Goal: Complete application form: Complete application form

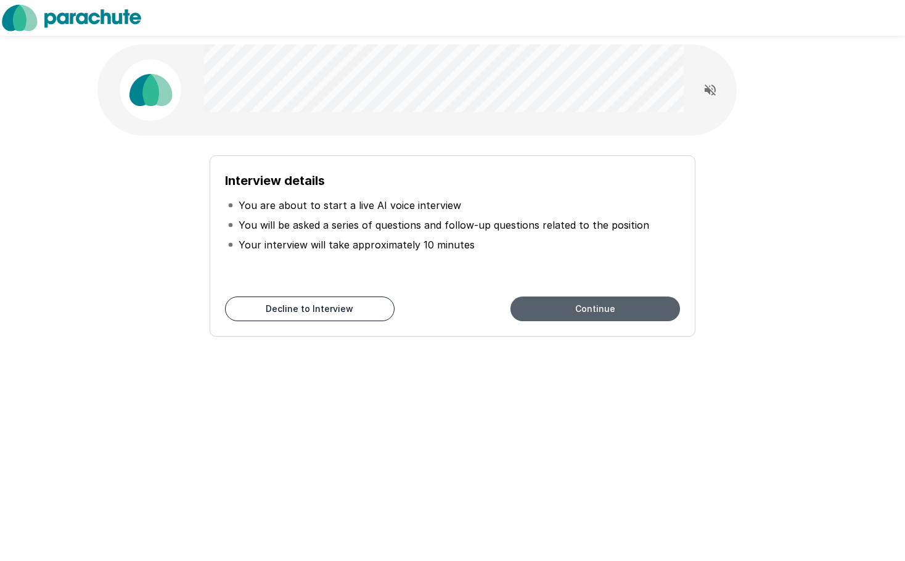
click at [571, 308] on button "Continue" at bounding box center [595, 308] width 170 height 25
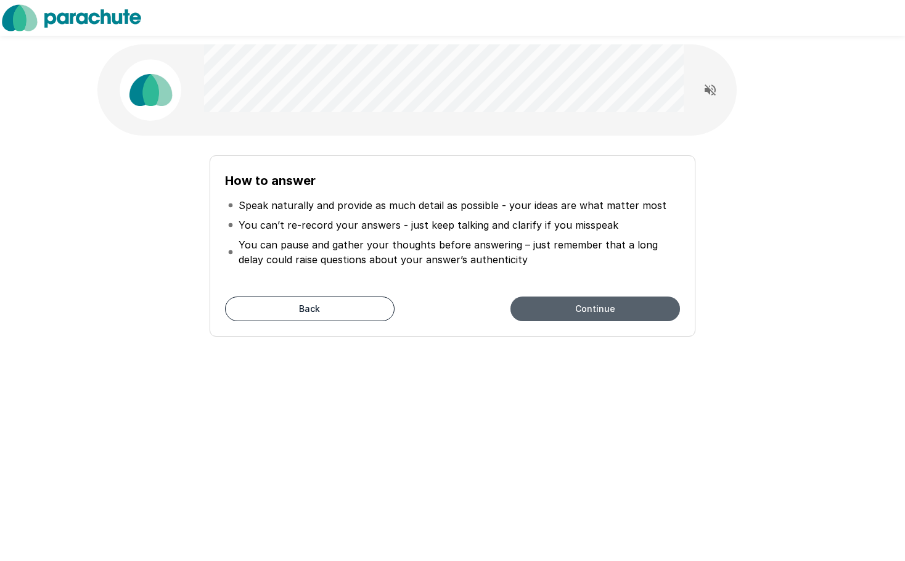
click at [571, 313] on button "Continue" at bounding box center [595, 308] width 170 height 25
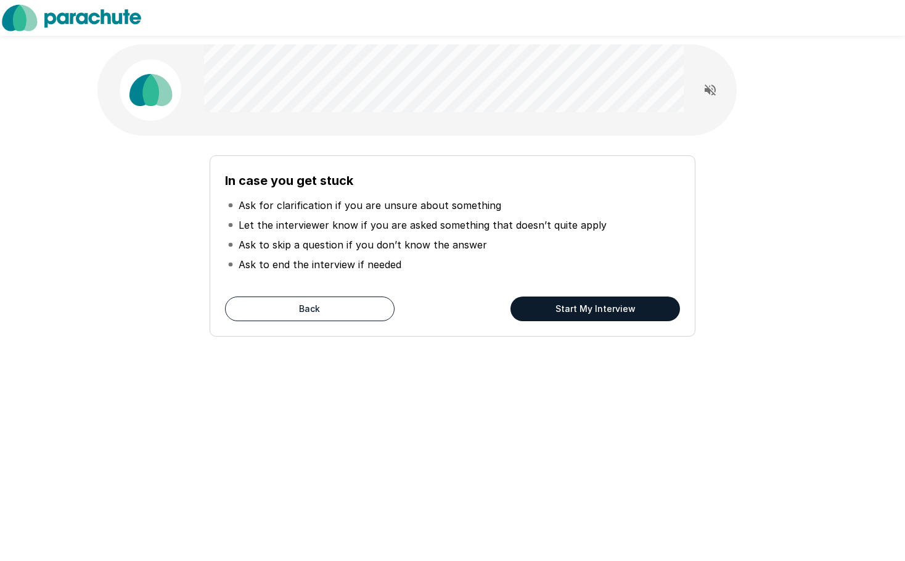
click at [592, 306] on button "Start My Interview" at bounding box center [595, 308] width 170 height 25
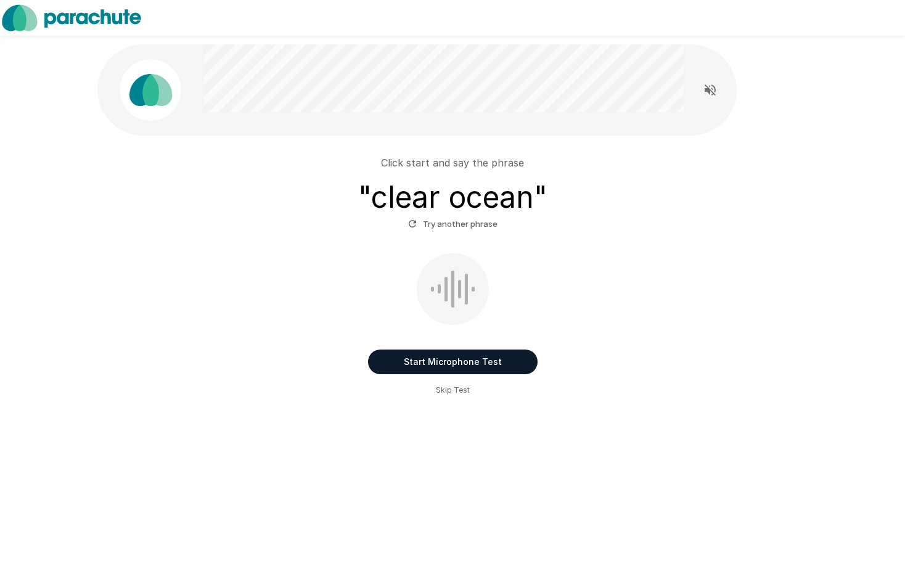
click at [399, 361] on button "Start Microphone Test" at bounding box center [453, 361] width 170 height 25
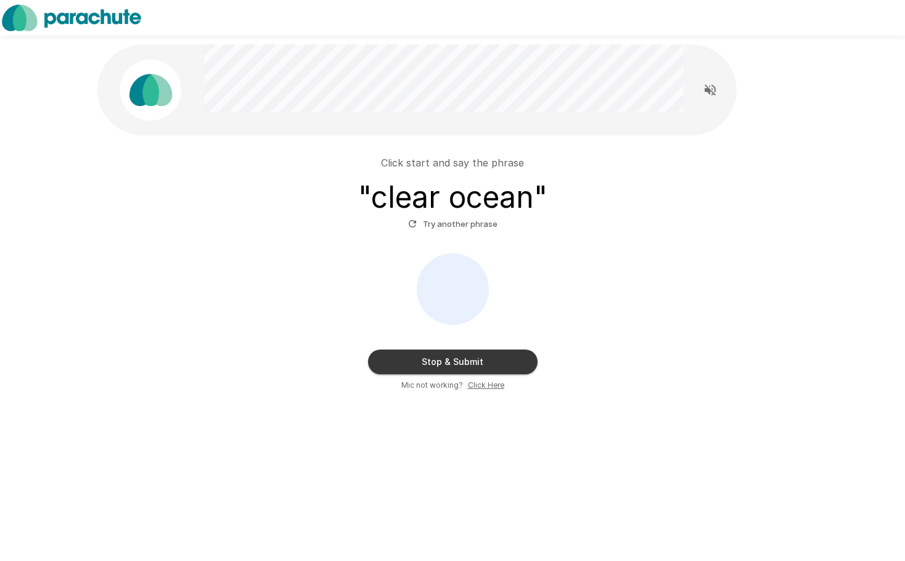
click at [478, 359] on button "Stop & Submit" at bounding box center [453, 361] width 170 height 25
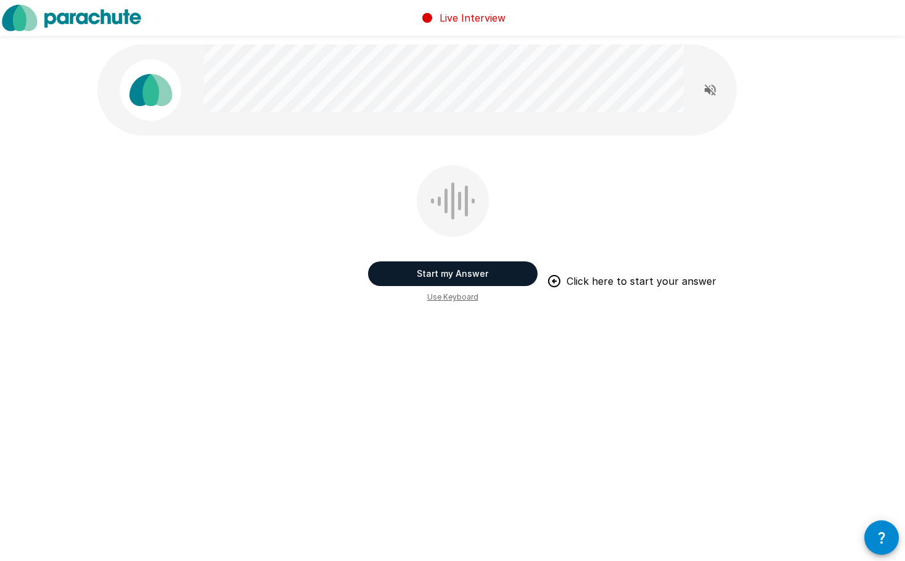
click at [443, 279] on button "Start my Answer" at bounding box center [453, 273] width 170 height 25
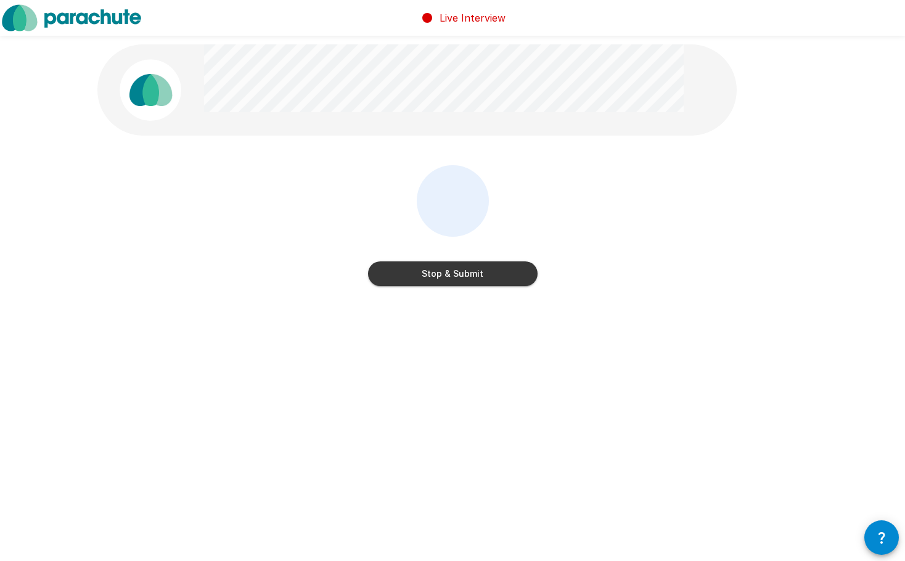
click at [462, 274] on button "Stop & Submit" at bounding box center [453, 273] width 170 height 25
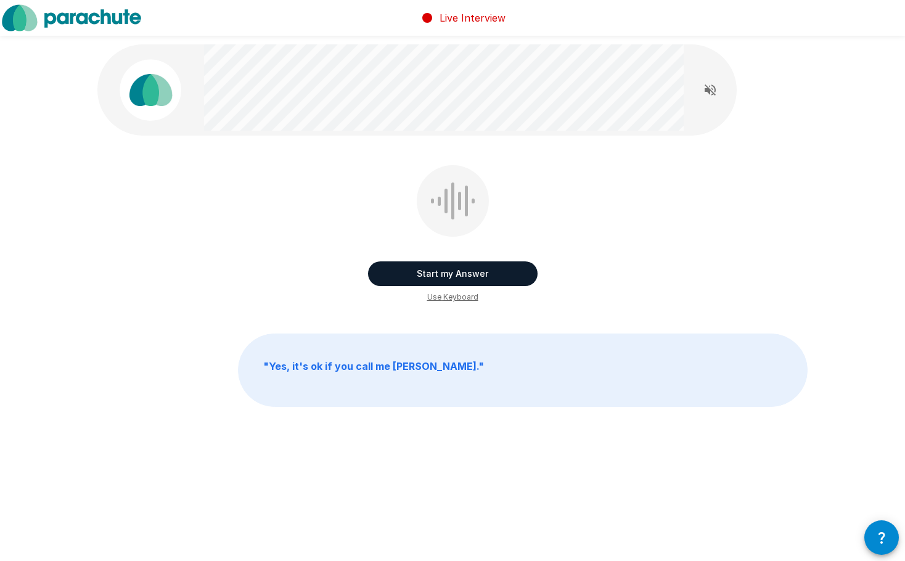
click at [441, 272] on button "Start my Answer" at bounding box center [453, 273] width 170 height 25
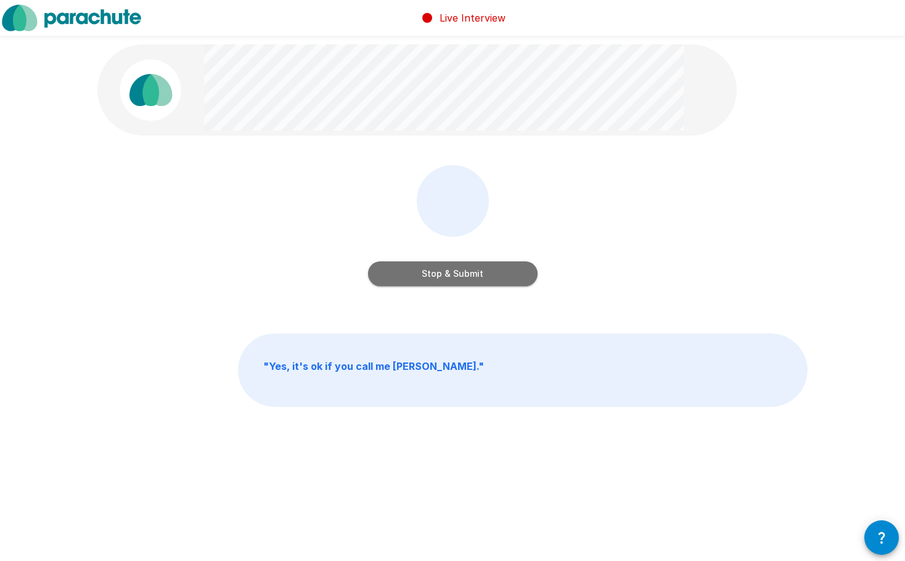
click at [460, 270] on button "Stop & Submit" at bounding box center [453, 273] width 170 height 25
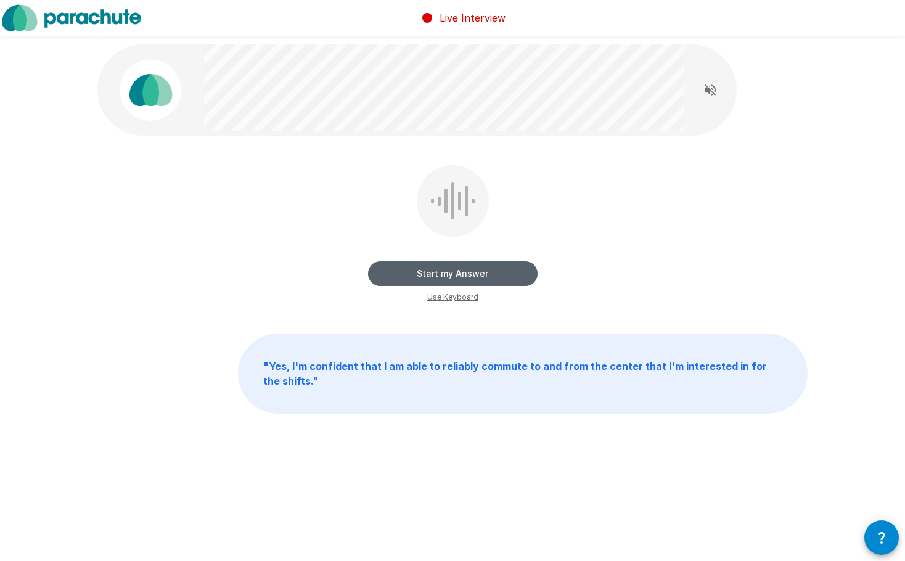
click at [460, 270] on button "Start my Answer" at bounding box center [453, 273] width 170 height 25
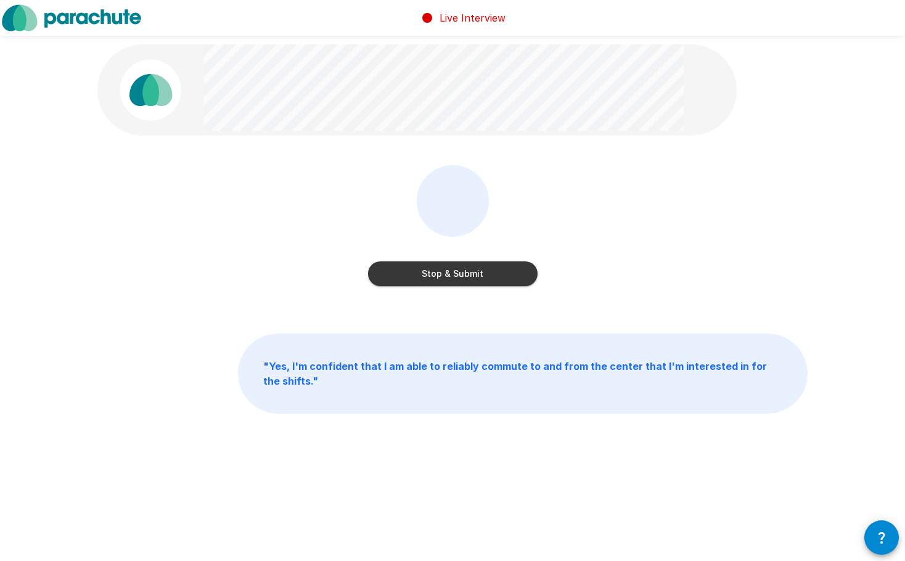
click at [460, 270] on button "Stop & Submit" at bounding box center [453, 273] width 170 height 25
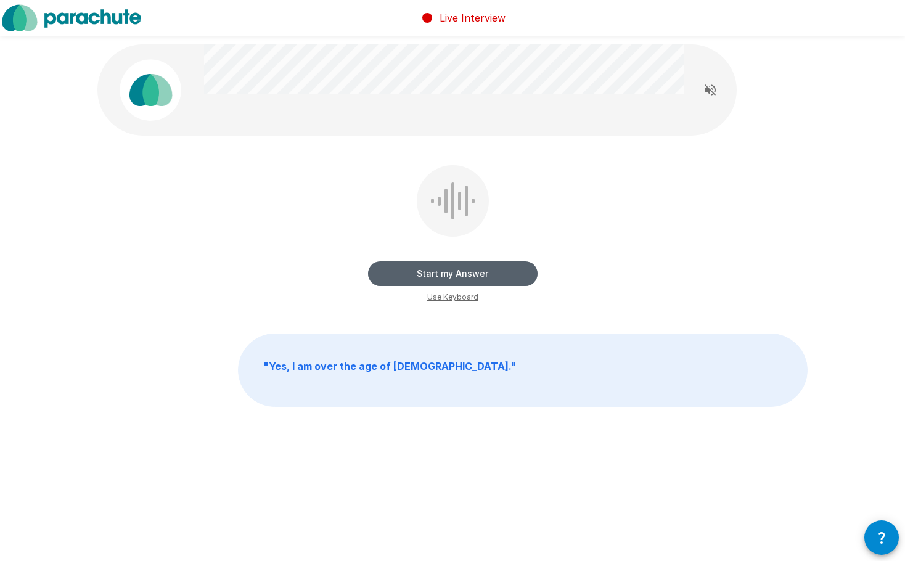
click at [464, 266] on button "Start my Answer" at bounding box center [453, 273] width 170 height 25
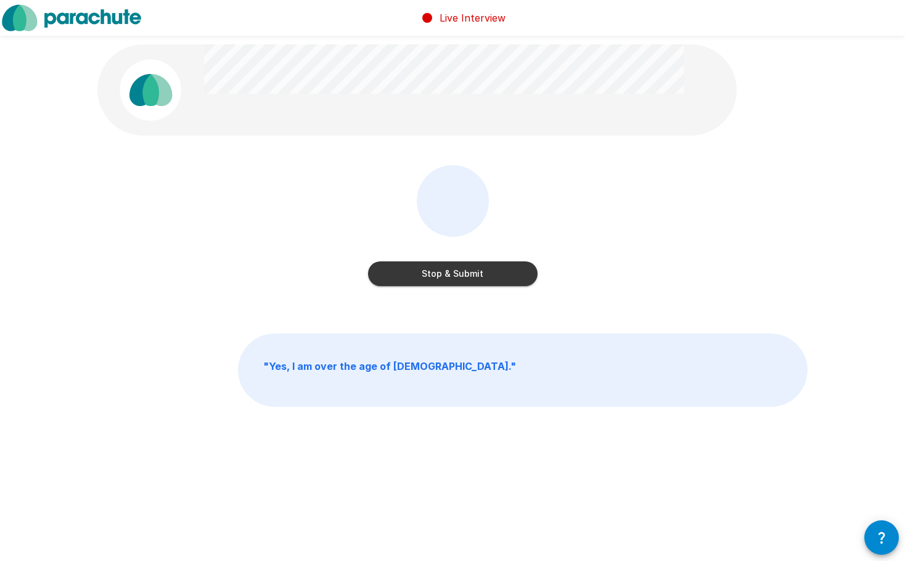
click at [464, 266] on button "Stop & Submit" at bounding box center [453, 273] width 170 height 25
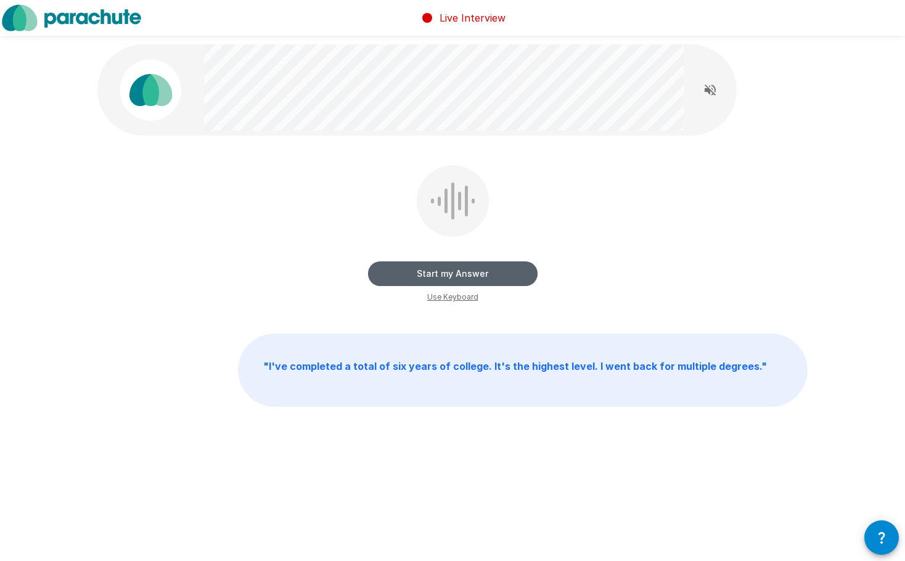
click at [457, 267] on button "Start my Answer" at bounding box center [453, 273] width 170 height 25
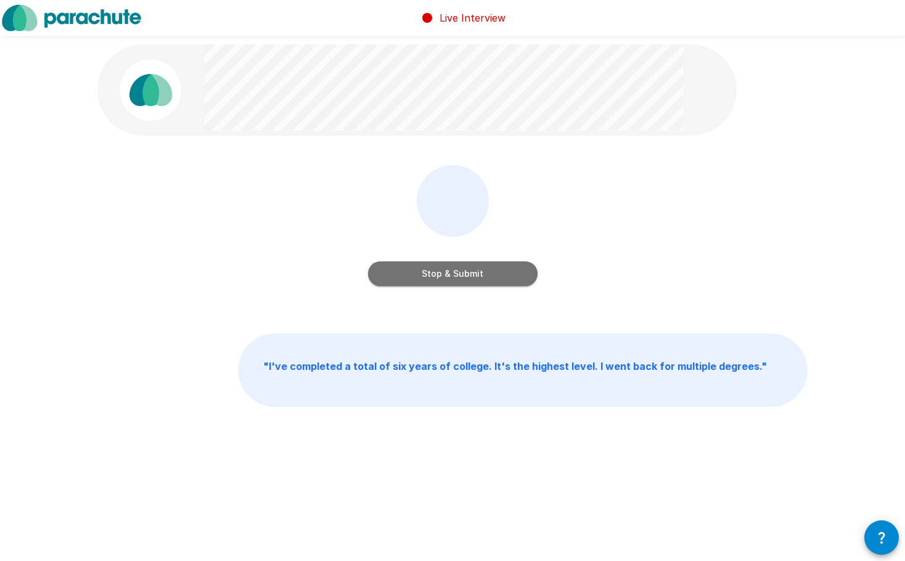
click at [457, 268] on button "Stop & Submit" at bounding box center [453, 273] width 170 height 25
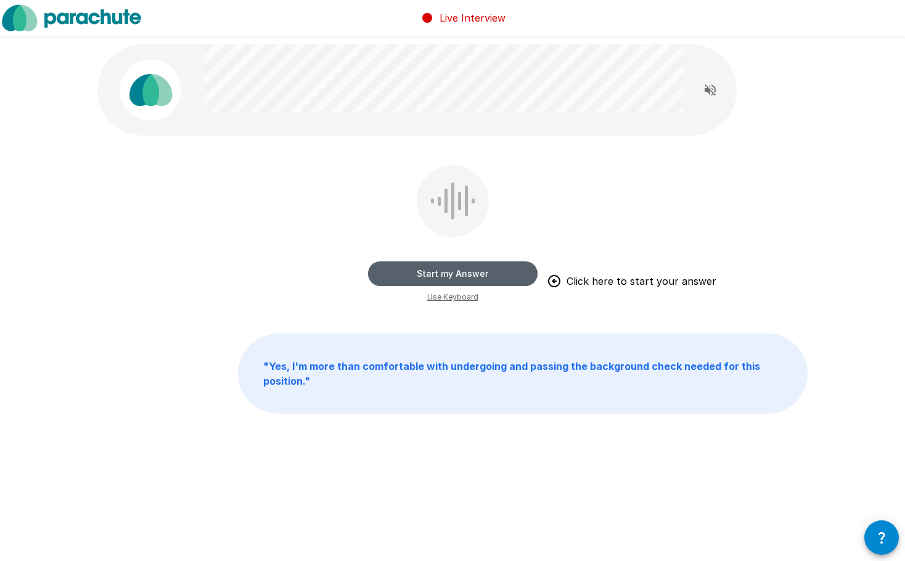
click at [455, 271] on button "Start my Answer" at bounding box center [453, 273] width 170 height 25
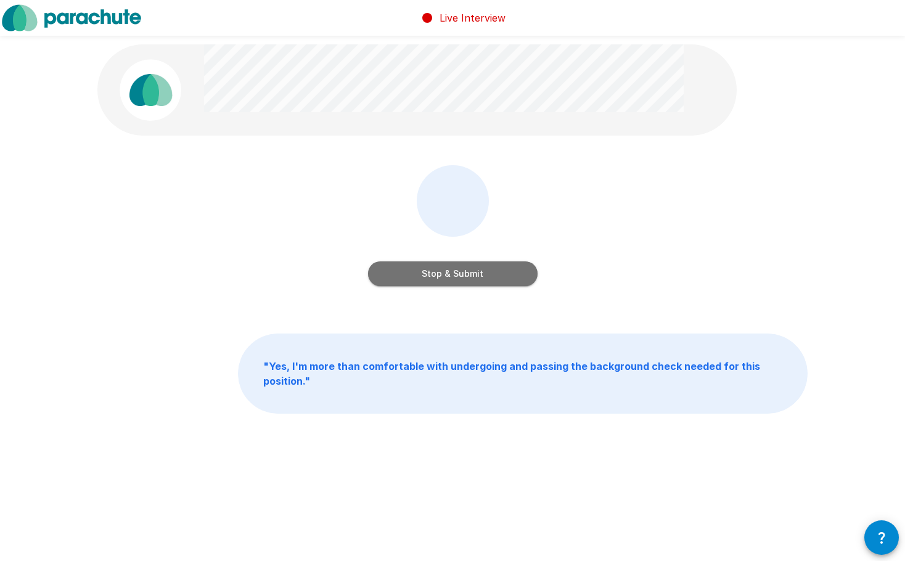
click at [454, 271] on button "Stop & Submit" at bounding box center [453, 273] width 170 height 25
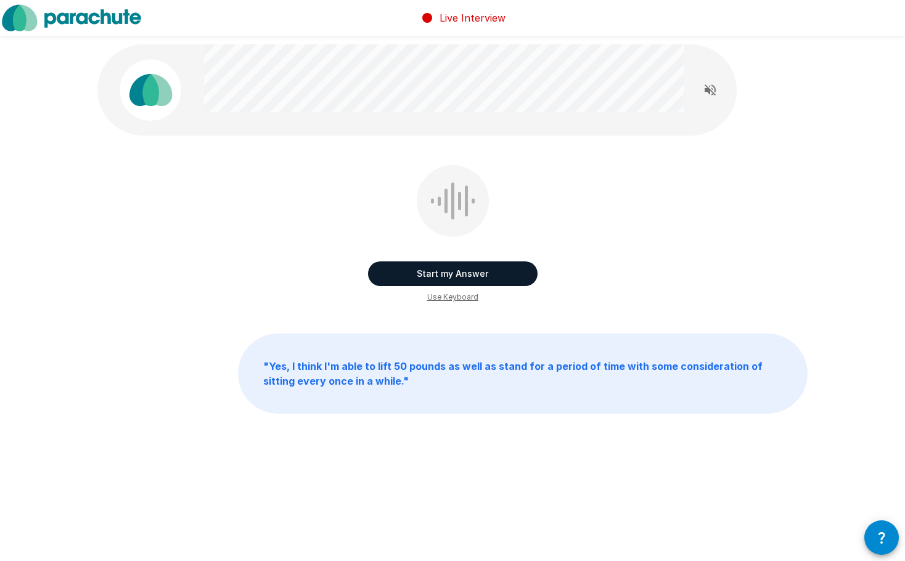
click at [454, 271] on button "Start my Answer" at bounding box center [453, 273] width 170 height 25
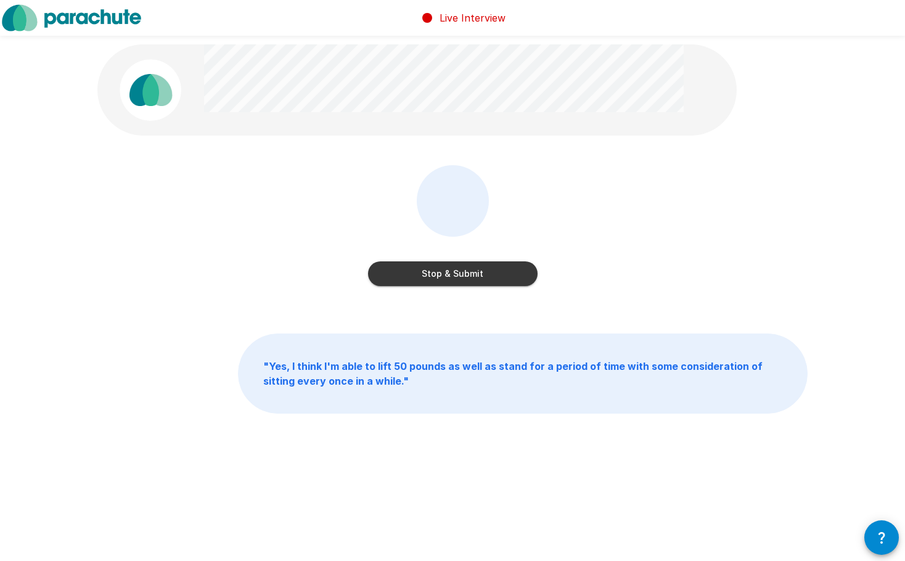
click at [454, 271] on button "Stop & Submit" at bounding box center [453, 273] width 170 height 25
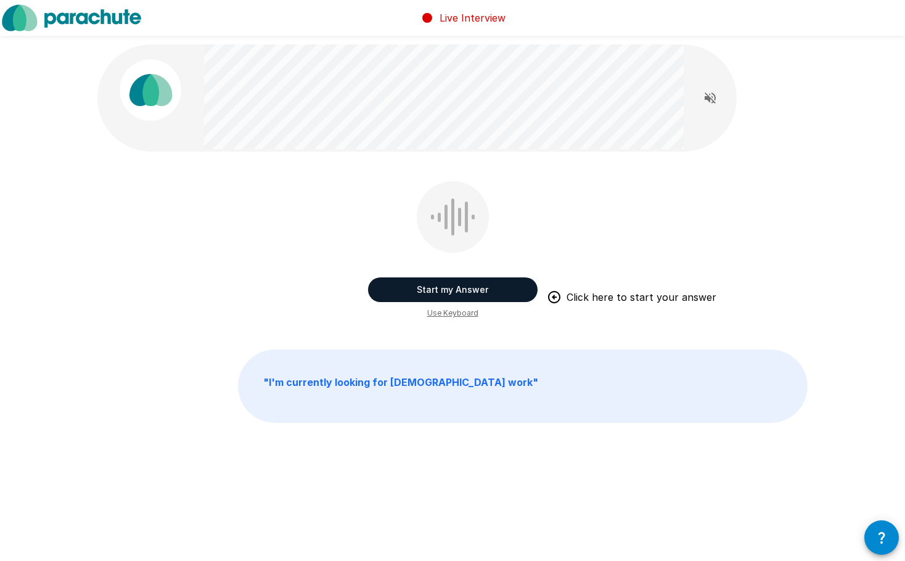
click at [446, 287] on button "Start my Answer" at bounding box center [453, 289] width 170 height 25
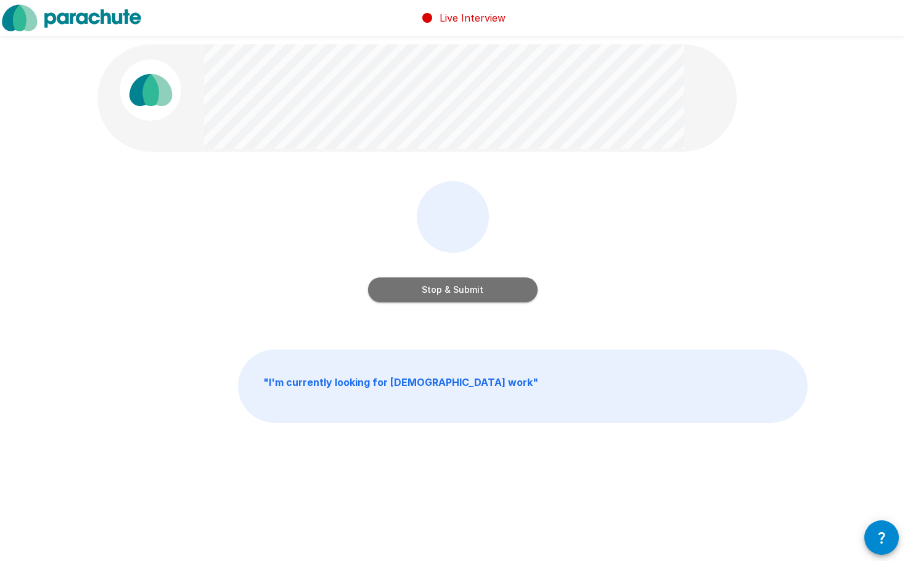
click at [446, 287] on button "Stop & Submit" at bounding box center [453, 289] width 170 height 25
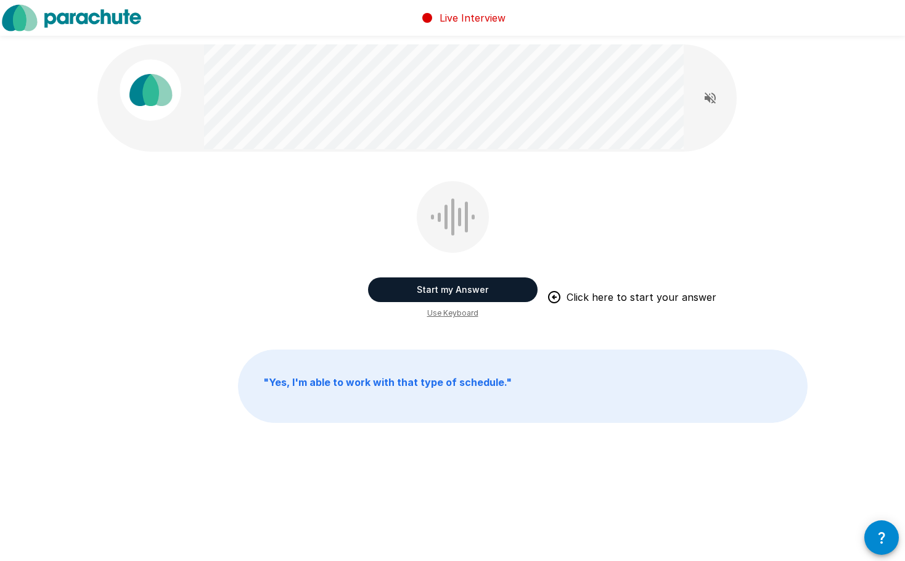
click at [446, 287] on button "Start my Answer" at bounding box center [453, 289] width 170 height 25
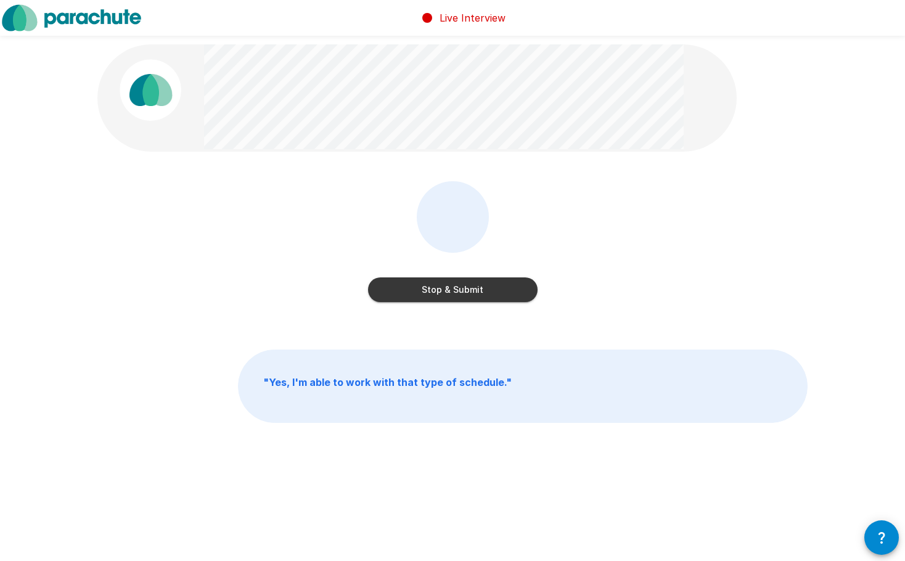
click at [443, 288] on button "Stop & Submit" at bounding box center [453, 289] width 170 height 25
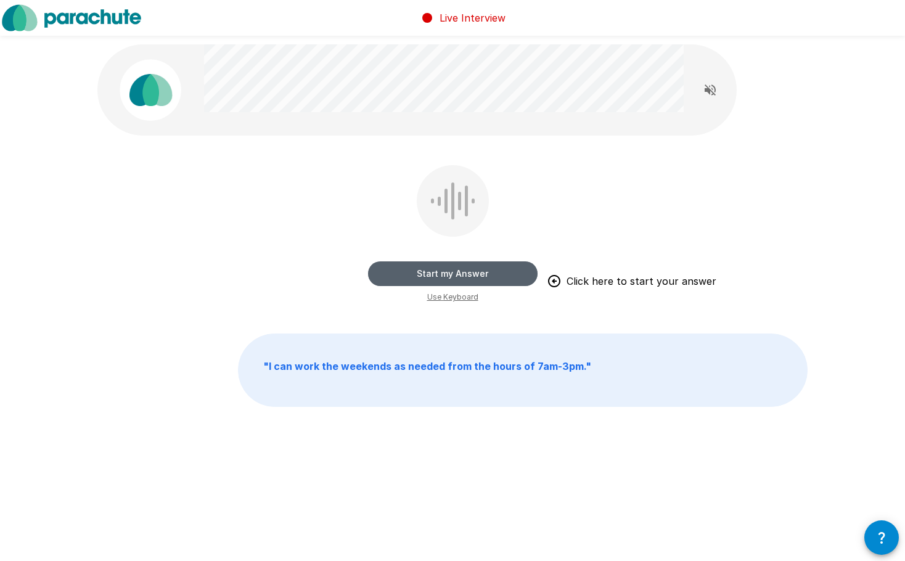
click at [457, 271] on button "Start my Answer" at bounding box center [453, 273] width 170 height 25
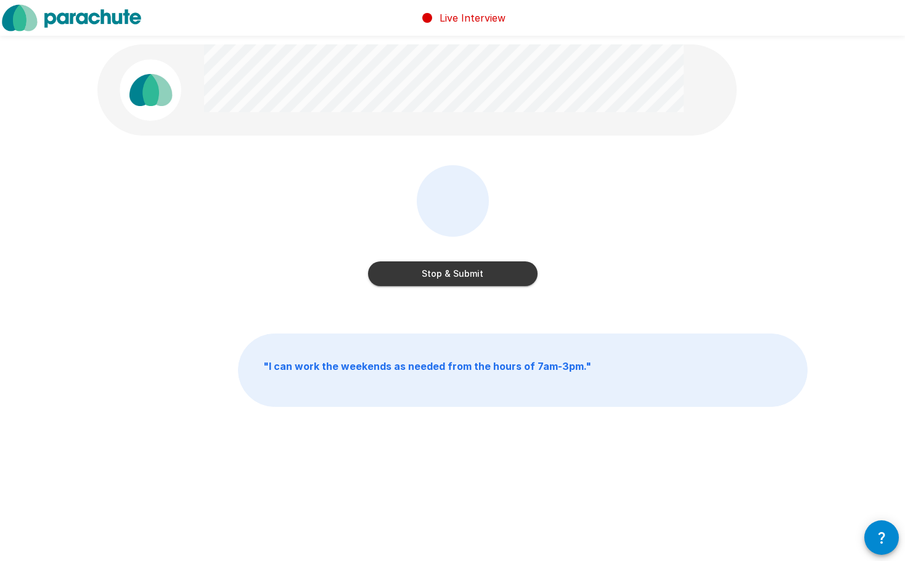
click at [452, 276] on button "Stop & Submit" at bounding box center [453, 273] width 170 height 25
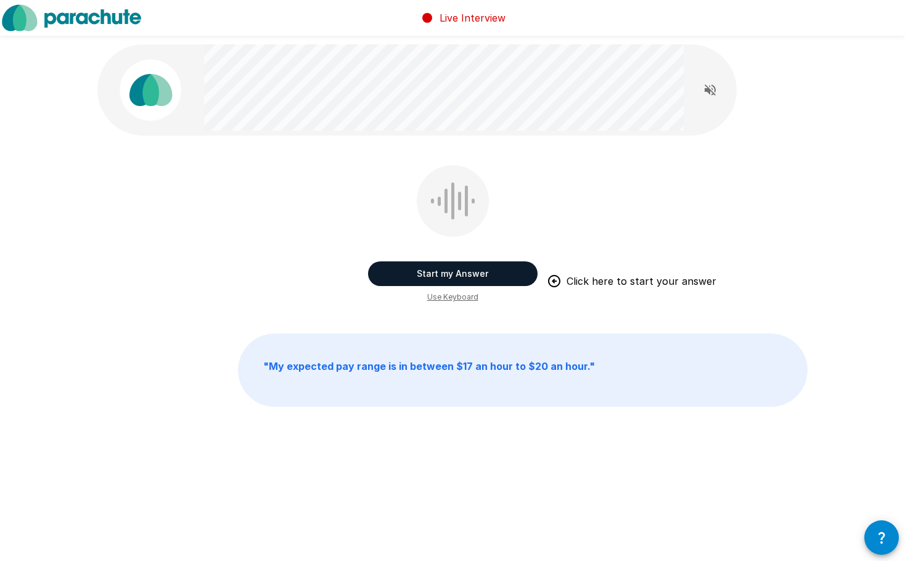
click at [462, 265] on button "Start my Answer" at bounding box center [453, 273] width 170 height 25
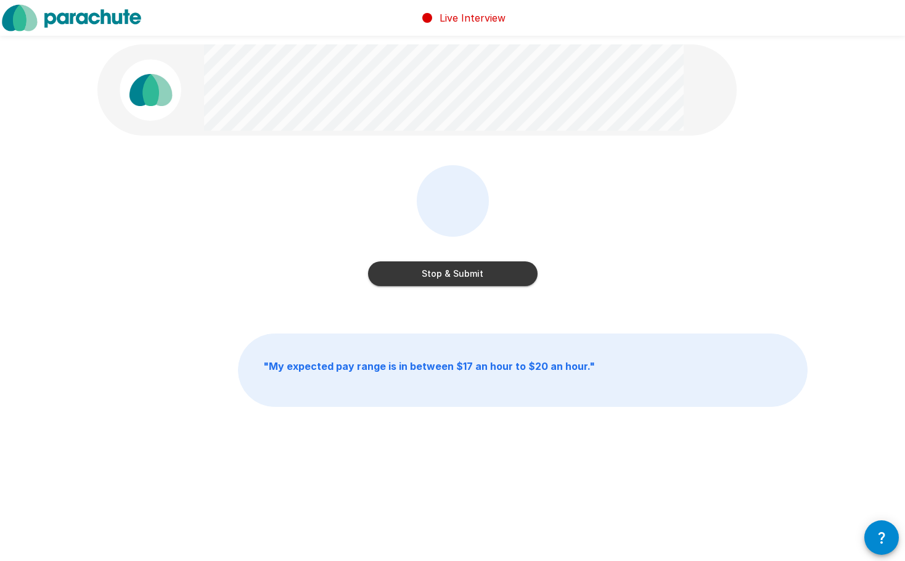
click at [462, 265] on button "Stop & Submit" at bounding box center [453, 273] width 170 height 25
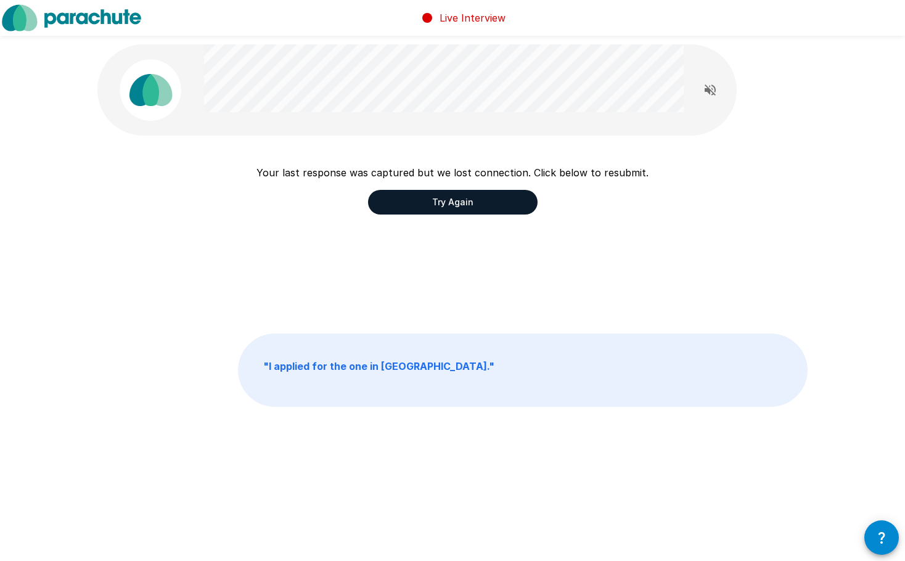
click at [457, 198] on button "Try Again" at bounding box center [453, 202] width 170 height 25
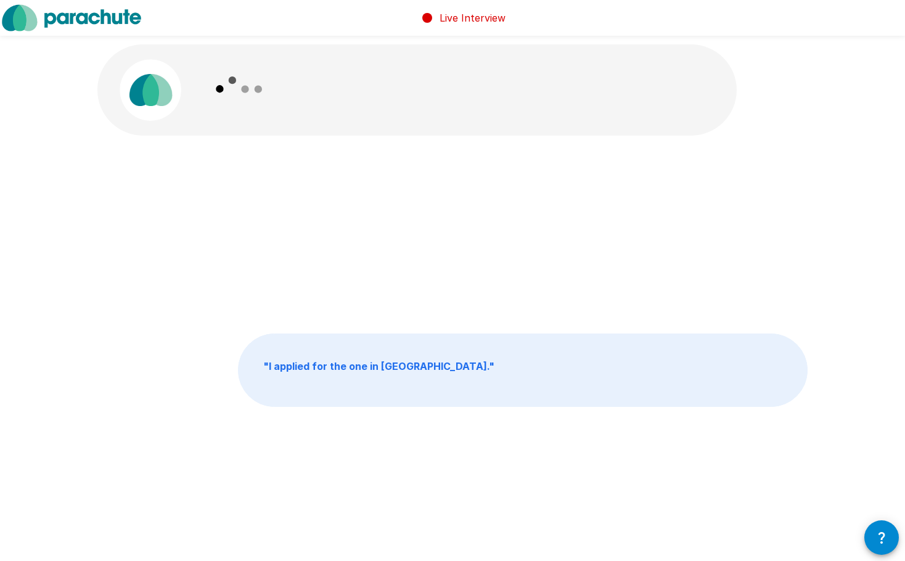
click at [166, 100] on img at bounding box center [151, 90] width 62 height 62
click at [451, 370] on p "" I applied for the one in [GEOGRAPHIC_DATA]. "" at bounding box center [523, 370] width 568 height 72
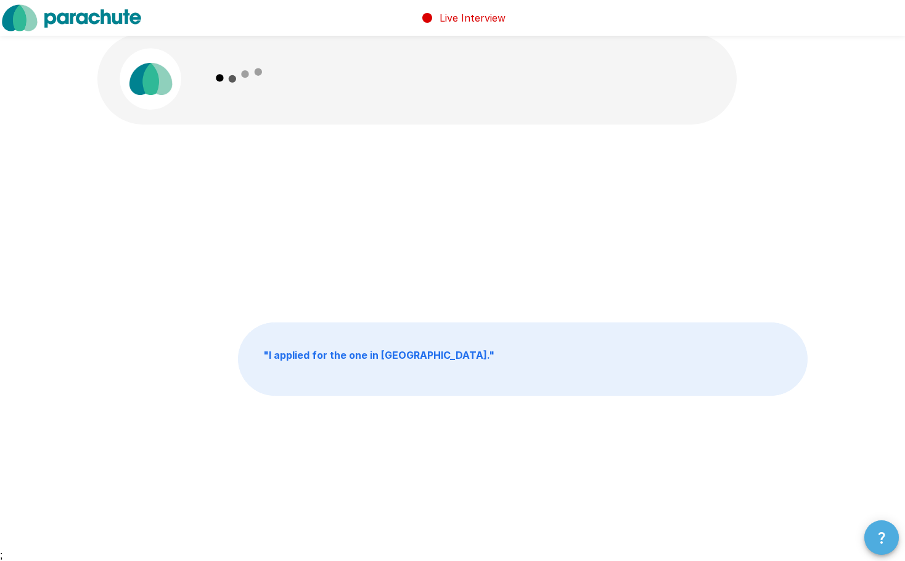
click at [875, 534] on icon "button" at bounding box center [881, 537] width 15 height 15
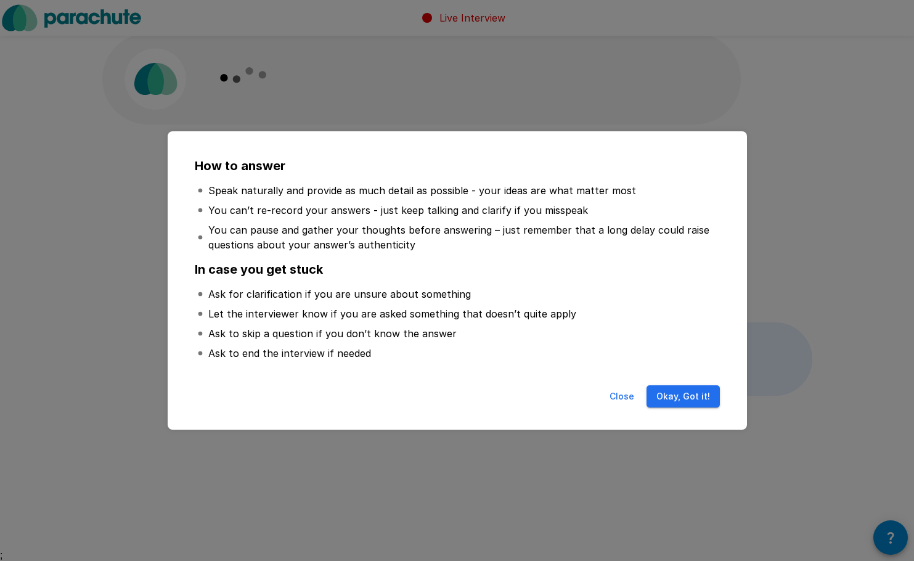
click at [700, 395] on button "Okay, Got it!" at bounding box center [683, 396] width 73 height 23
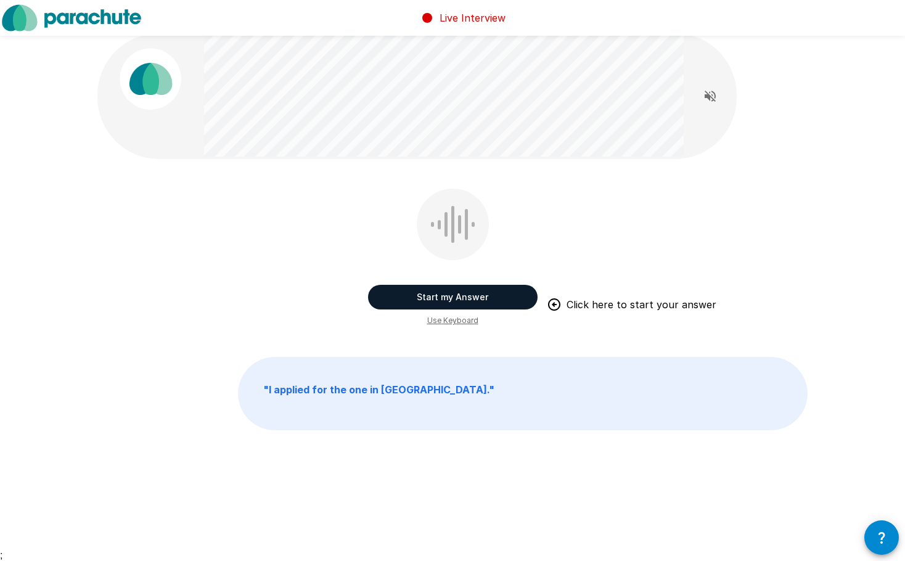
click at [406, 301] on button "Start my Answer" at bounding box center [453, 297] width 170 height 25
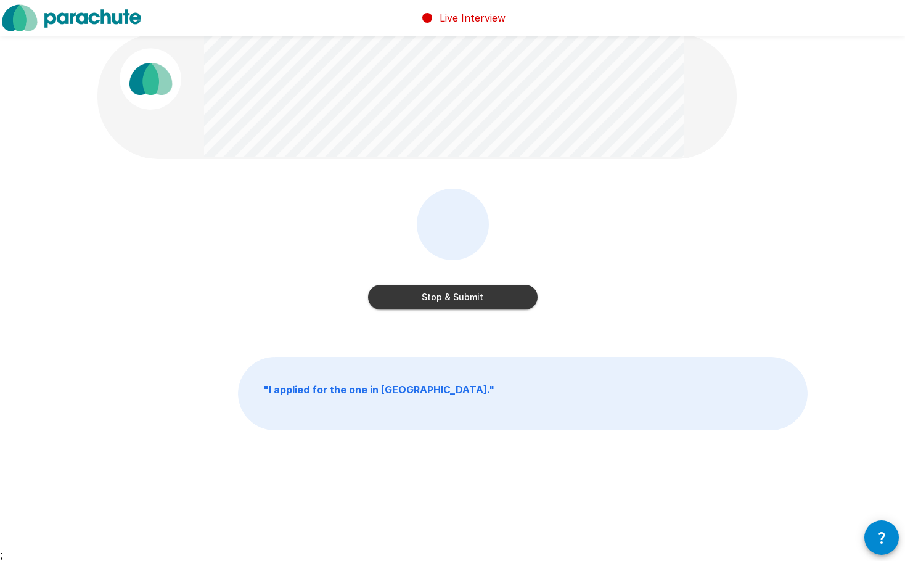
click at [436, 298] on button "Stop & Submit" at bounding box center [453, 297] width 170 height 25
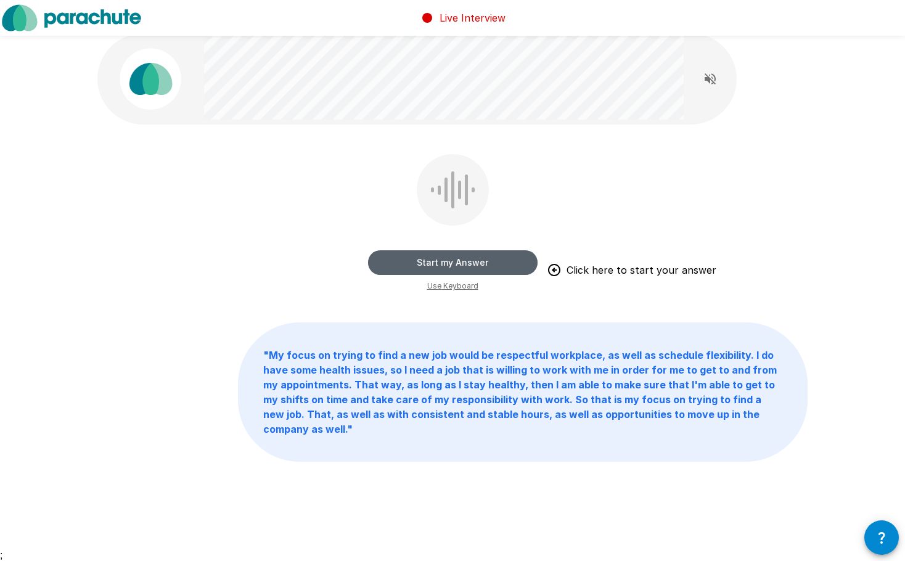
click at [416, 261] on button "Start my Answer" at bounding box center [453, 262] width 170 height 25
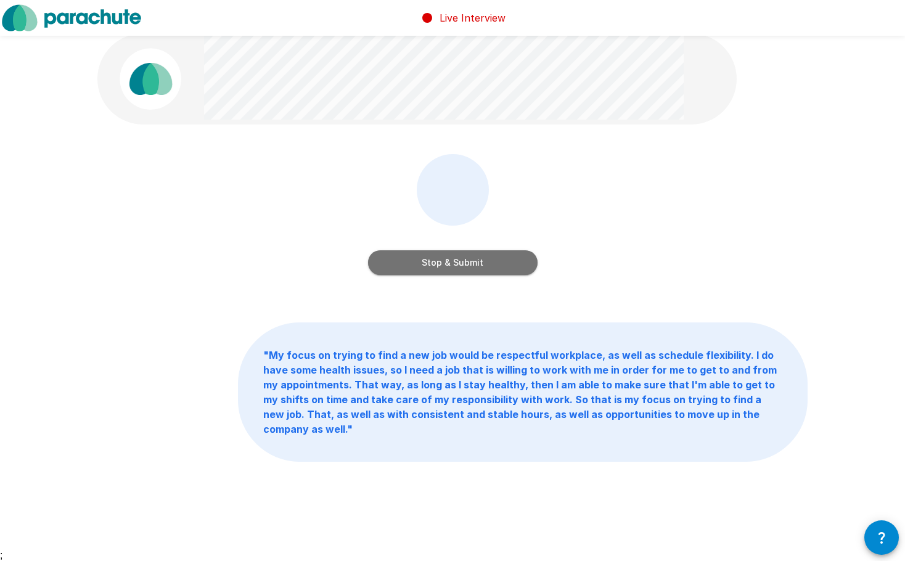
click at [416, 261] on button "Stop & Submit" at bounding box center [453, 262] width 170 height 25
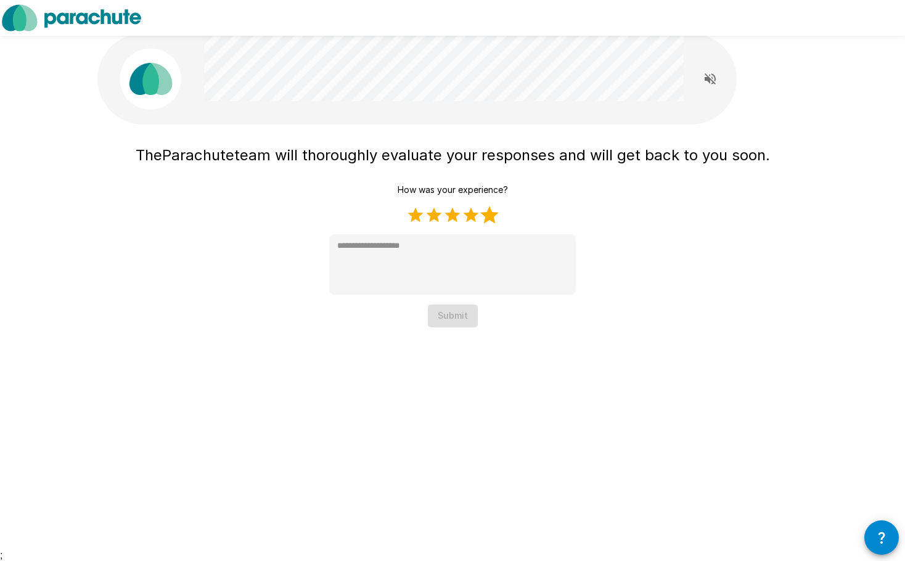
click at [493, 213] on label "5 Stars" at bounding box center [489, 215] width 18 height 18
type textarea "*"
click at [458, 319] on button "Submit" at bounding box center [453, 316] width 50 height 23
